Goal: Complete application form

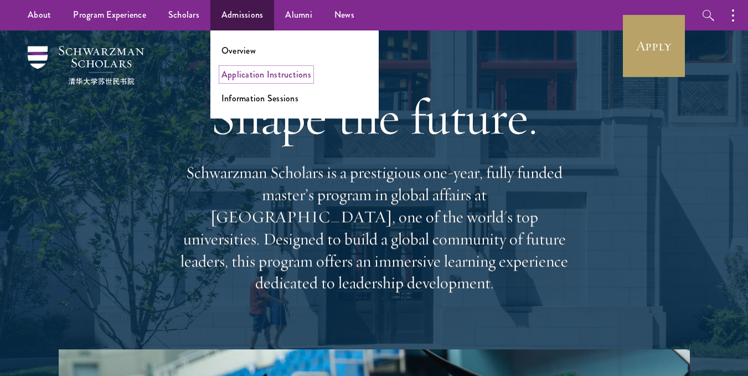
click at [274, 77] on link "Application Instructions" at bounding box center [266, 74] width 90 height 13
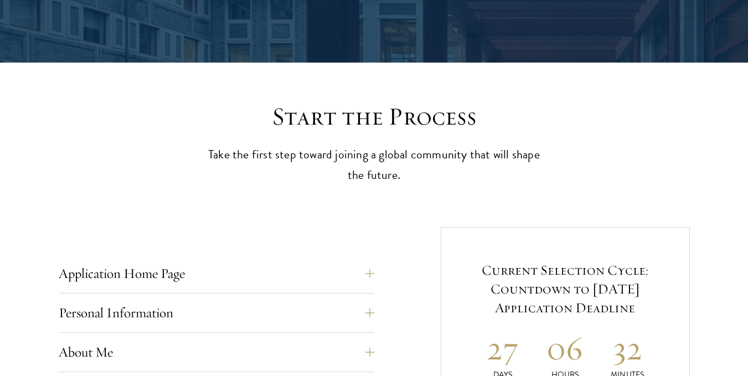
scroll to position [254, 0]
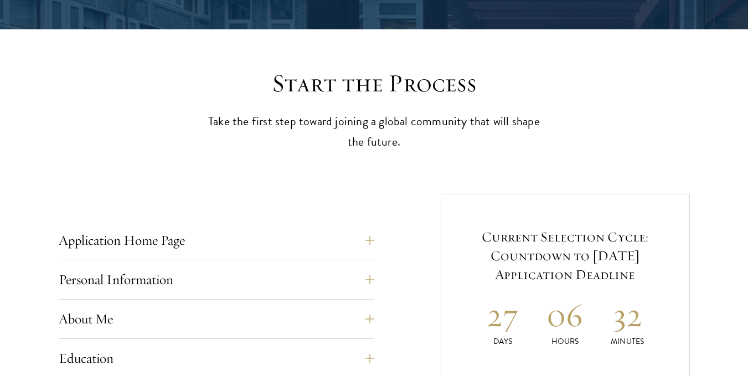
click at [367, 237] on button "Application Home Page" at bounding box center [224, 240] width 315 height 27
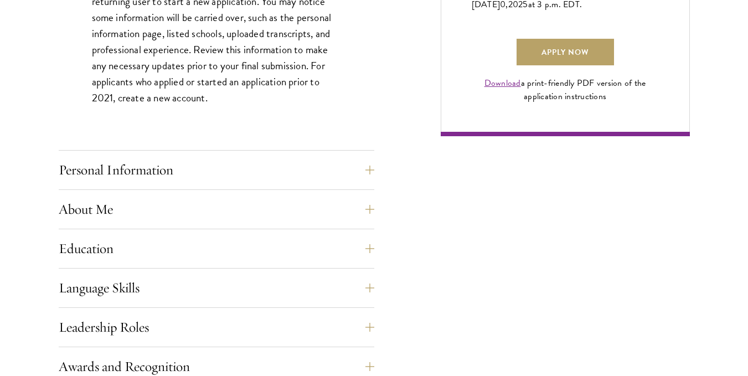
scroll to position [956, 0]
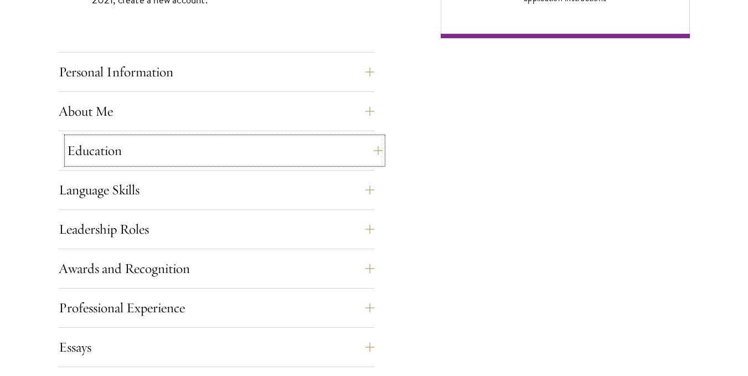
click at [367, 148] on button "Education" at bounding box center [224, 150] width 315 height 27
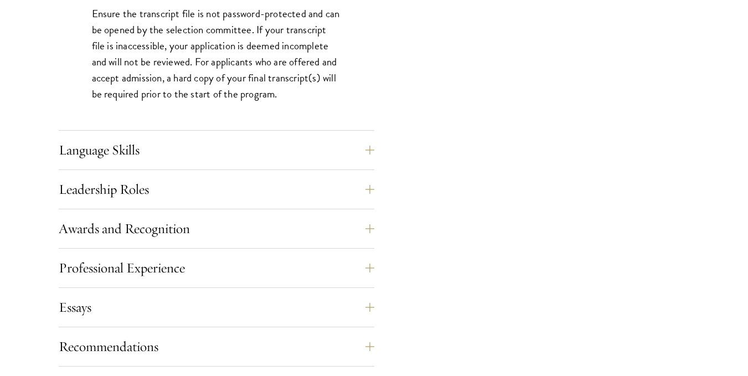
scroll to position [1816, 0]
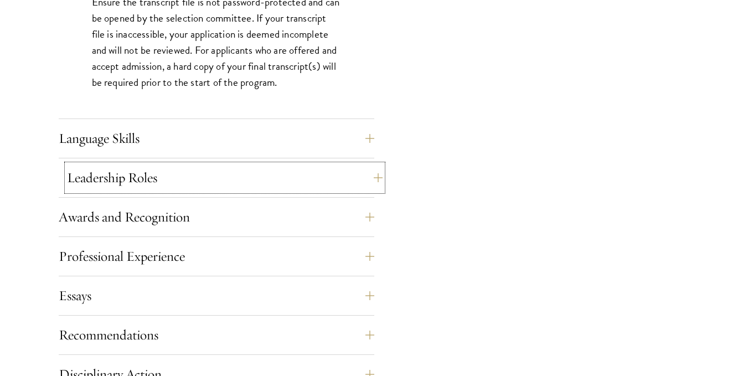
click at [369, 175] on button "Leadership Roles" at bounding box center [224, 177] width 315 height 27
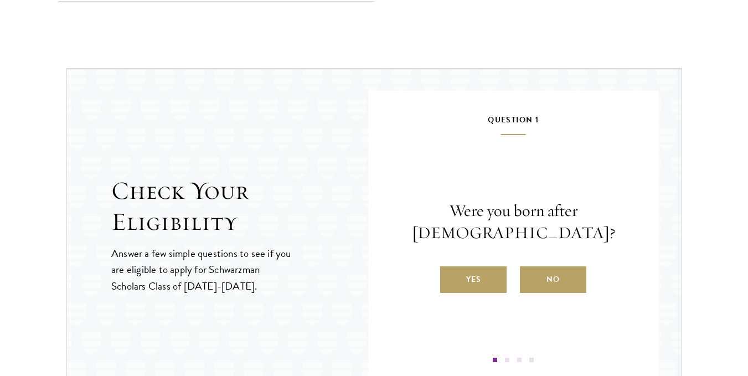
scroll to position [1295, 0]
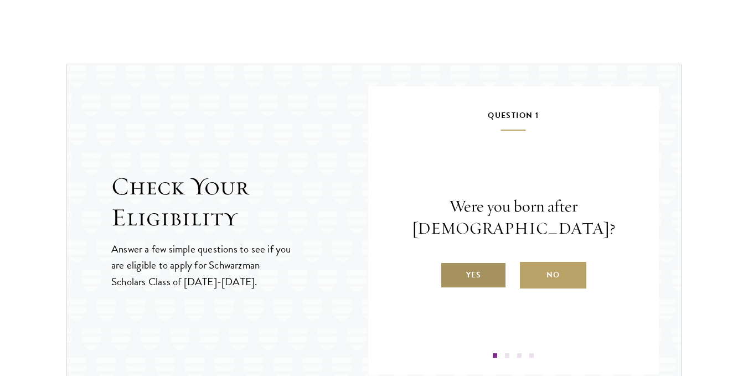
click at [474, 268] on label "Yes" at bounding box center [473, 275] width 66 height 27
click at [450, 268] on input "Yes" at bounding box center [445, 268] width 10 height 10
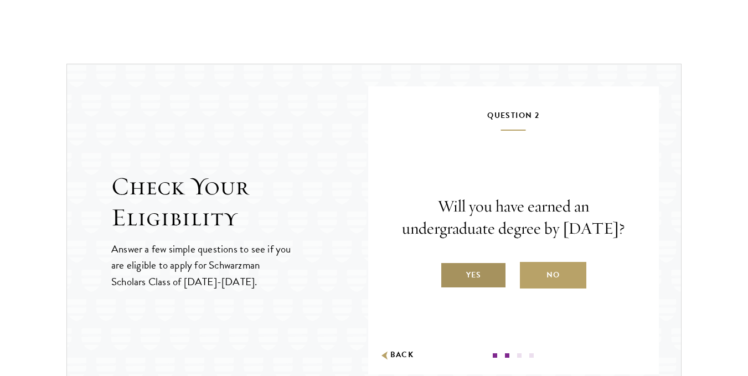
click at [480, 281] on label "Yes" at bounding box center [473, 275] width 66 height 27
click at [450, 273] on input "Yes" at bounding box center [445, 268] width 10 height 10
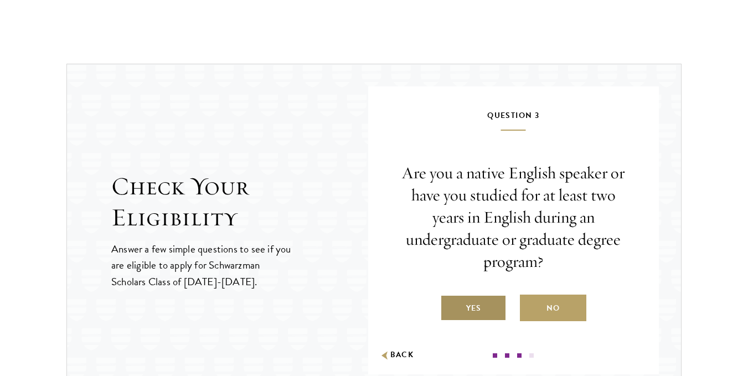
click at [479, 314] on label "Yes" at bounding box center [473, 307] width 66 height 27
click at [450, 306] on input "Yes" at bounding box center [445, 301] width 10 height 10
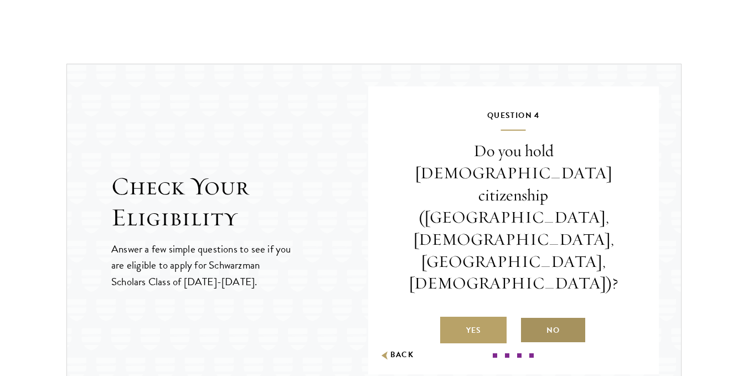
click at [554, 317] on label "No" at bounding box center [553, 330] width 66 height 27
click at [530, 318] on input "No" at bounding box center [525, 323] width 10 height 10
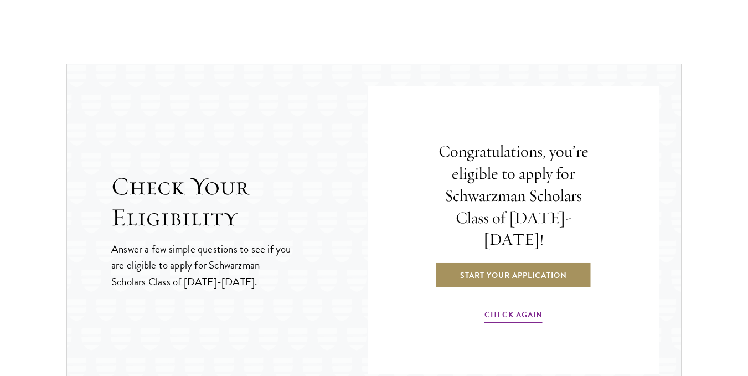
click at [525, 268] on link "Start Your Application" at bounding box center [513, 275] width 157 height 27
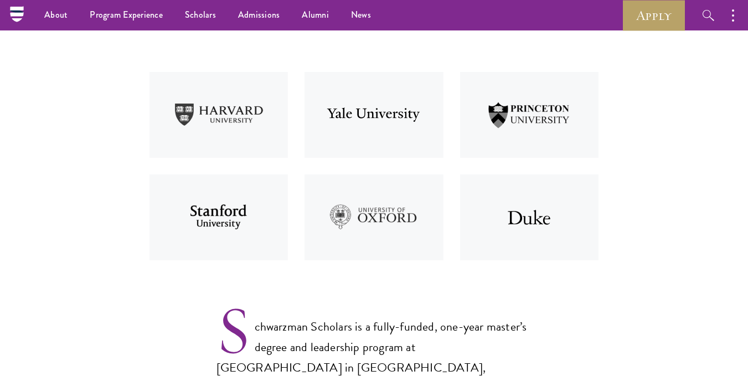
scroll to position [455, 0]
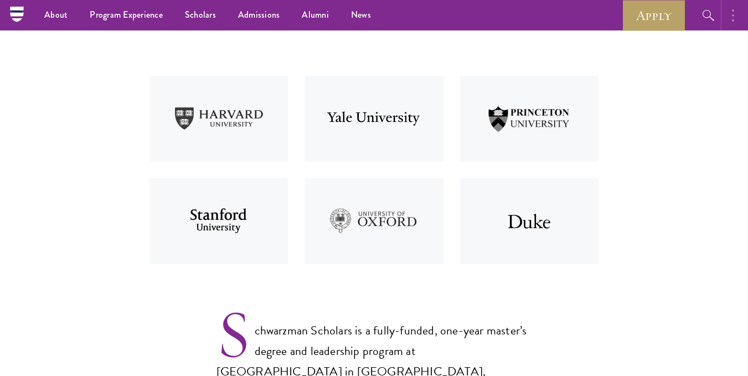
click at [736, 24] on button "button" at bounding box center [735, 15] width 24 height 30
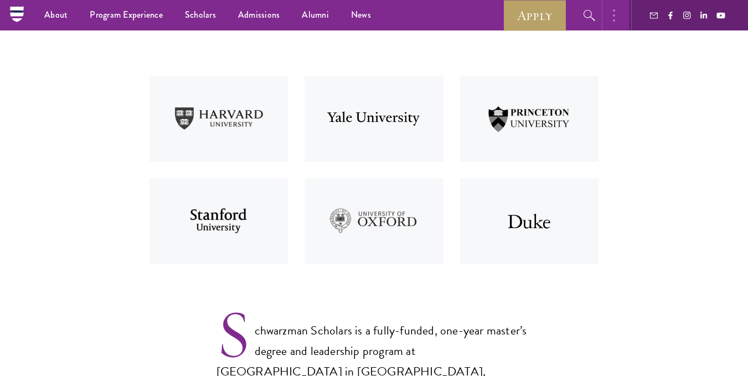
click at [626, 13] on button "button" at bounding box center [616, 15] width 24 height 30
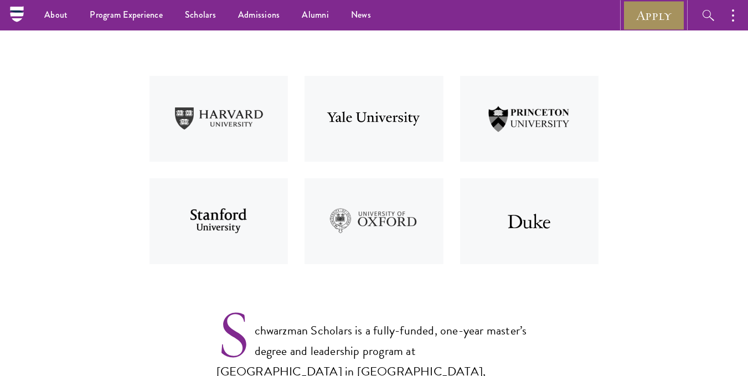
click at [644, 15] on link "Apply" at bounding box center [654, 15] width 62 height 30
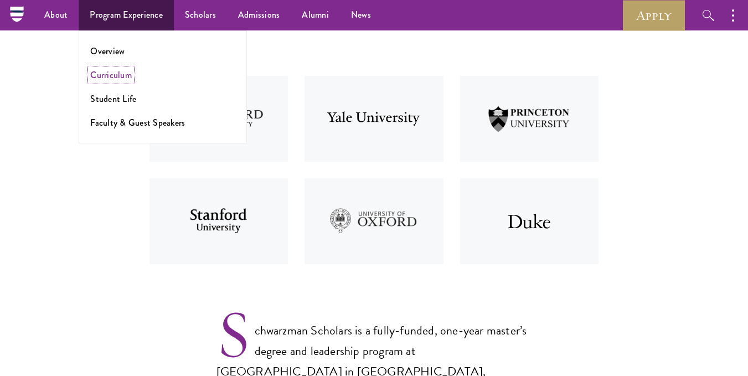
click at [112, 77] on link "Curriculum" at bounding box center [111, 75] width 42 height 13
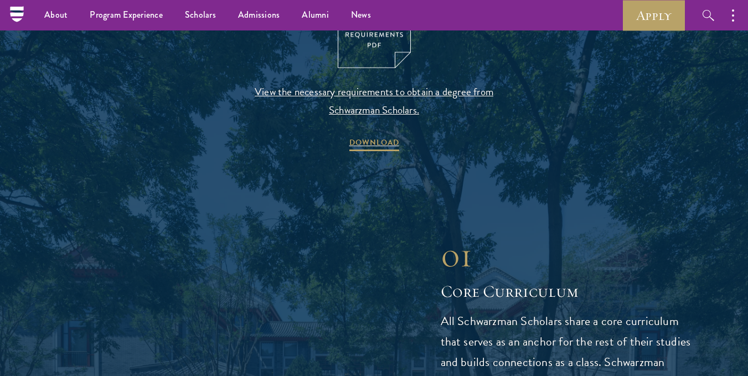
scroll to position [1227, 0]
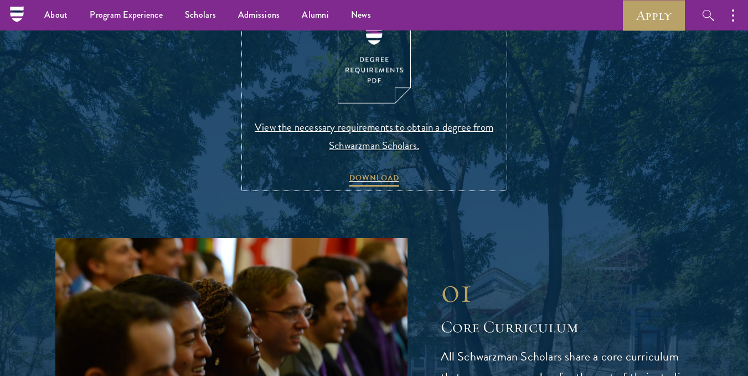
click at [388, 128] on span "View the necessary requirements to obtain a degree from Schwarzman Scholars." at bounding box center [374, 136] width 260 height 37
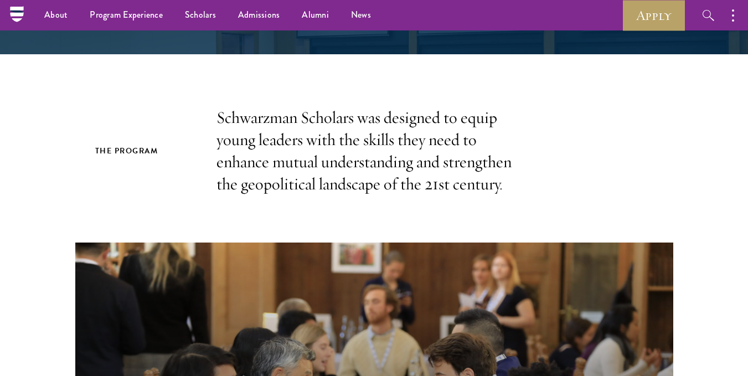
scroll to position [0, 0]
